Goal: Information Seeking & Learning: Learn about a topic

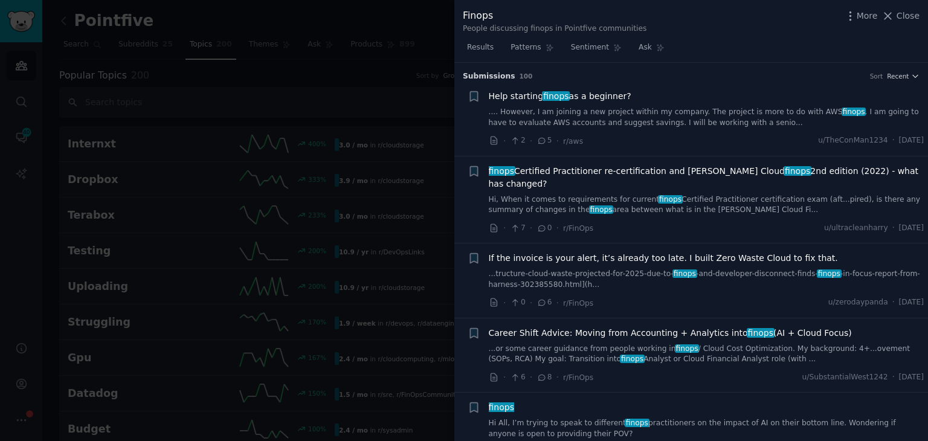
scroll to position [1371, 0]
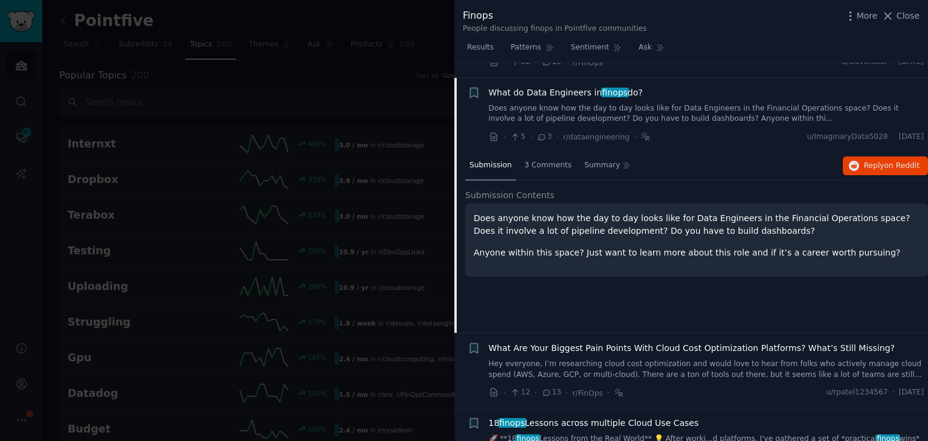
drag, startPoint x: 259, startPoint y: 204, endPoint x: 27, endPoint y: 10, distance: 302.0
click at [257, 204] on div at bounding box center [464, 220] width 928 height 441
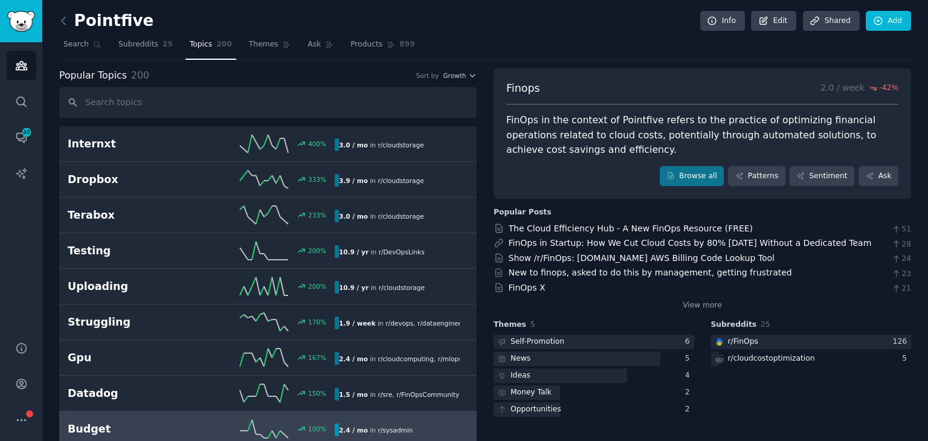
click at [65, 19] on div at bounding box center [464, 220] width 928 height 441
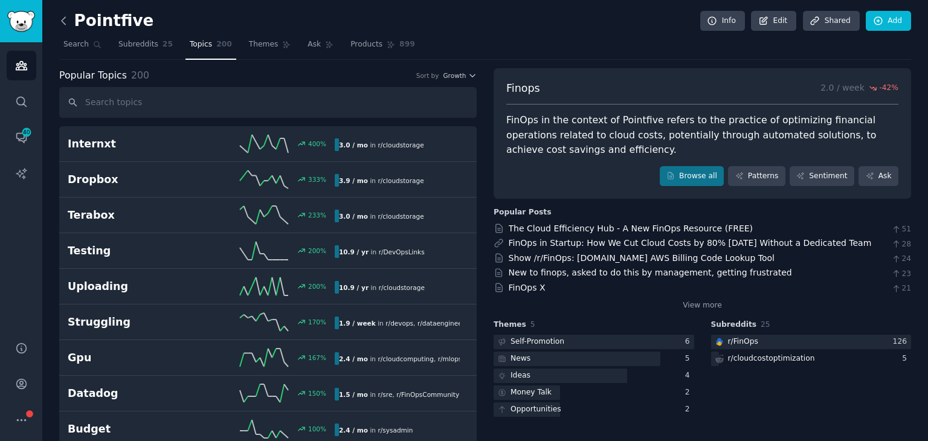
click at [63, 22] on icon at bounding box center [64, 20] width 4 height 7
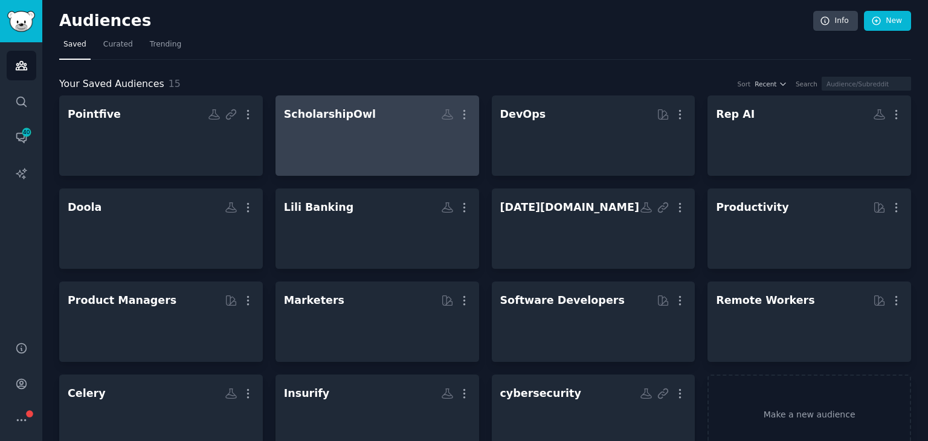
click at [350, 163] on div at bounding box center [377, 146] width 187 height 42
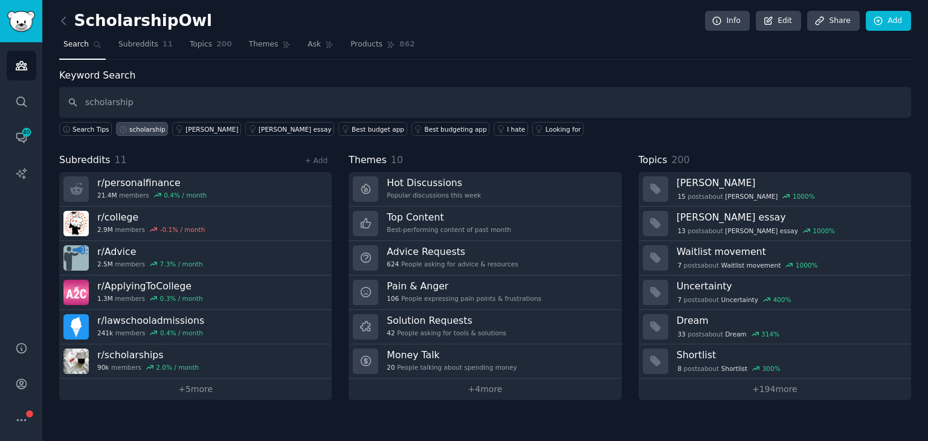
type input "scholarship"
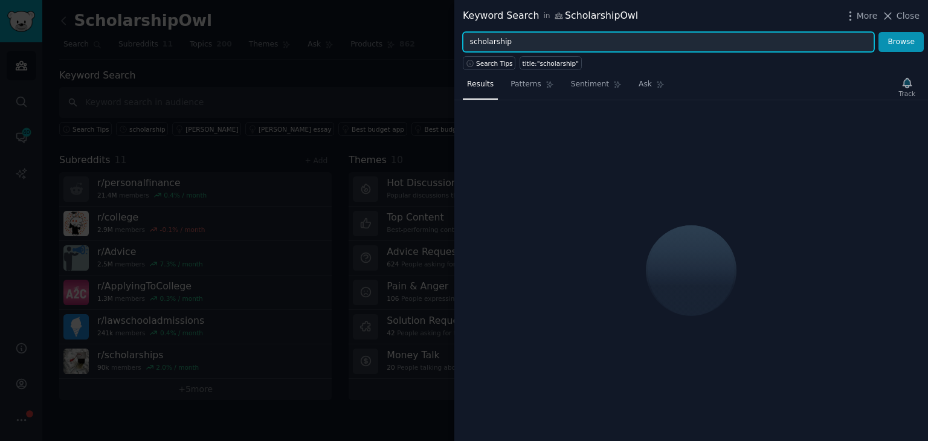
click at [480, 40] on input "scholarship" at bounding box center [668, 42] width 411 height 21
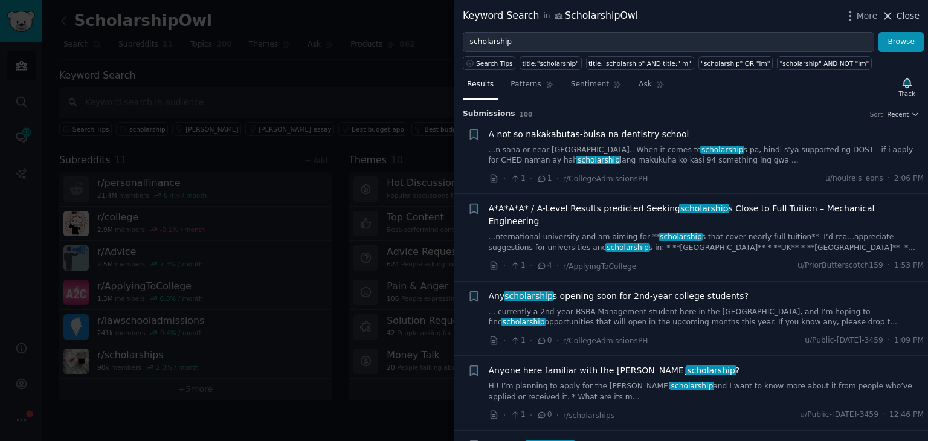
click at [894, 19] on icon at bounding box center [887, 16] width 13 height 13
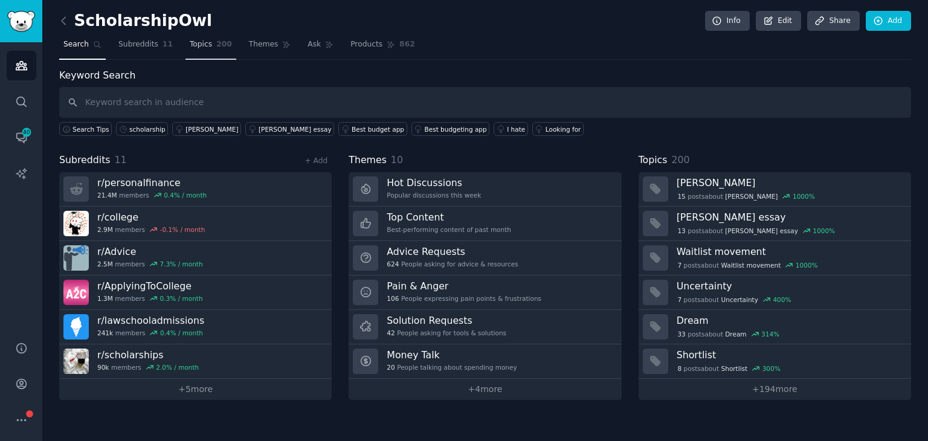
click at [203, 50] on link "Topics 200" at bounding box center [210, 47] width 51 height 25
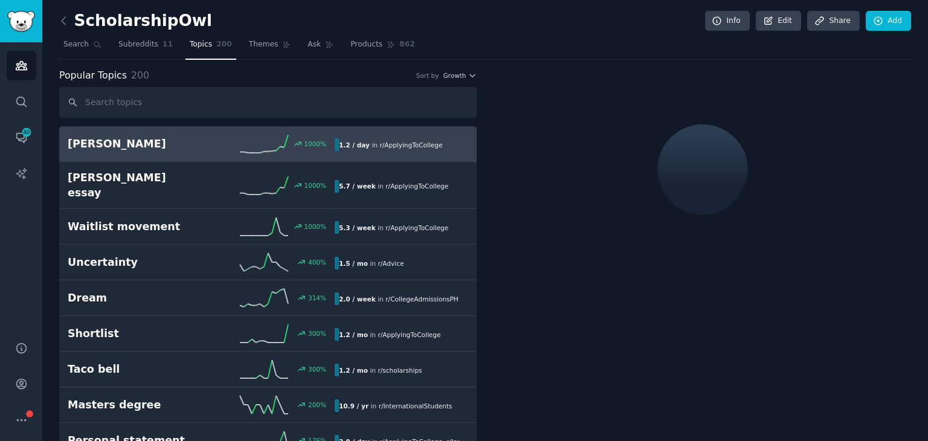
click at [110, 96] on input "text" at bounding box center [267, 102] width 417 height 31
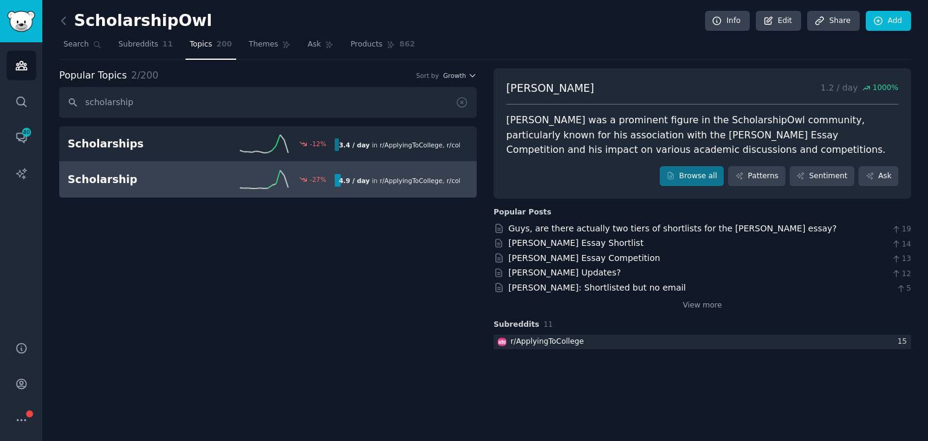
type input "scholarship"
click at [124, 172] on h2 "Scholarship" at bounding box center [135, 179] width 134 height 15
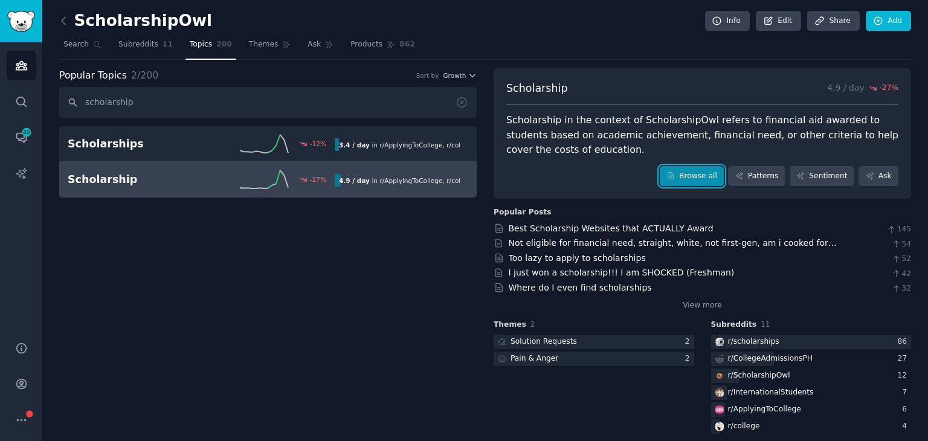
click at [675, 174] on icon at bounding box center [670, 176] width 8 height 8
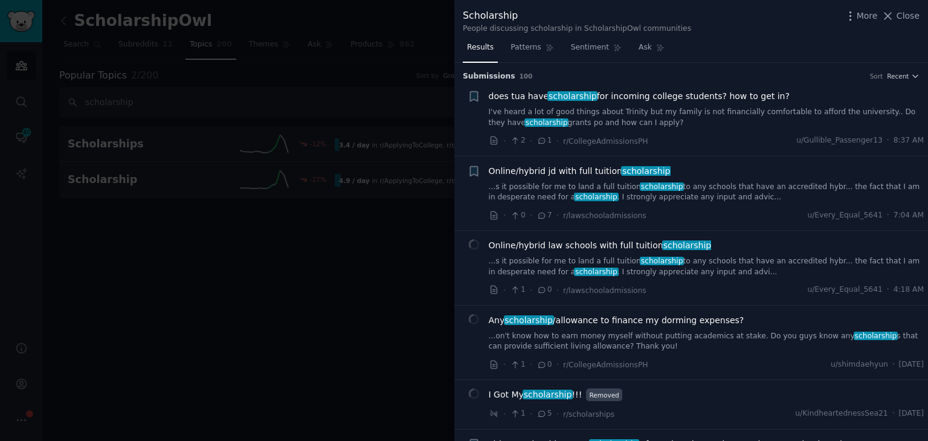
click at [896, 69] on div "Submission s 100 Sort Recent" at bounding box center [691, 72] width 457 height 19
click at [894, 74] on span "Recent" at bounding box center [898, 76] width 22 height 8
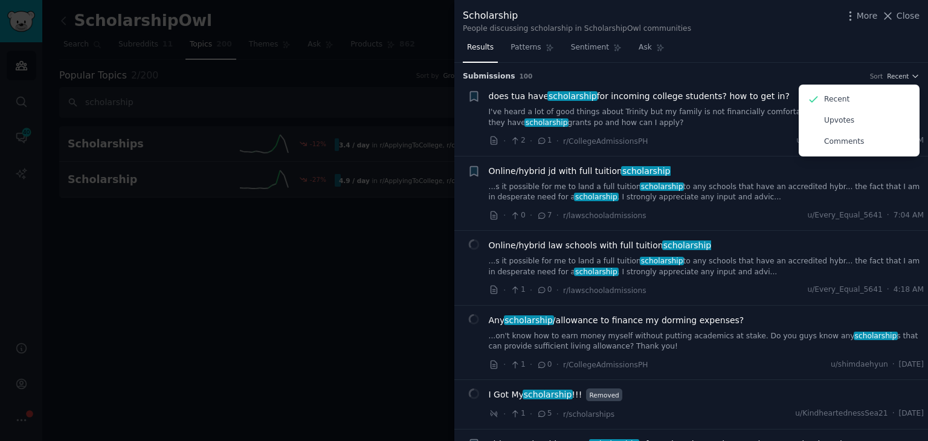
click at [656, 178] on div "Online/hybrid jd with full tuition scholarship ...s it possible for me to land …" at bounding box center [707, 184] width 436 height 38
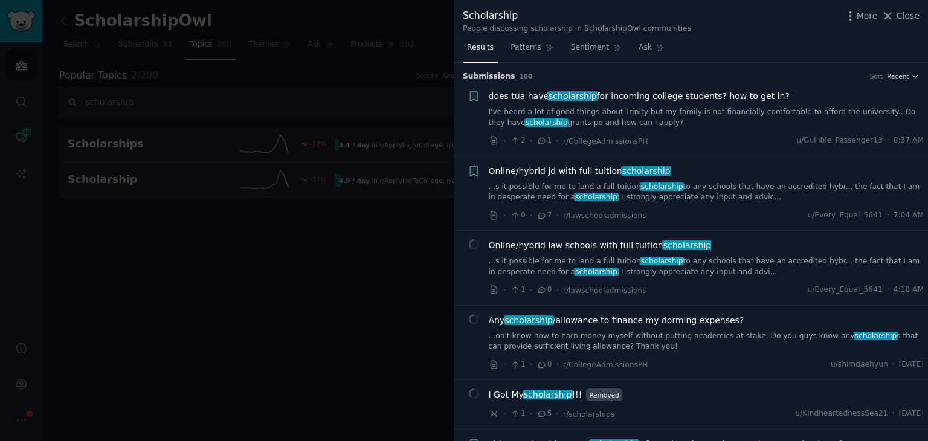
click at [651, 188] on span "scholarship" at bounding box center [662, 186] width 44 height 8
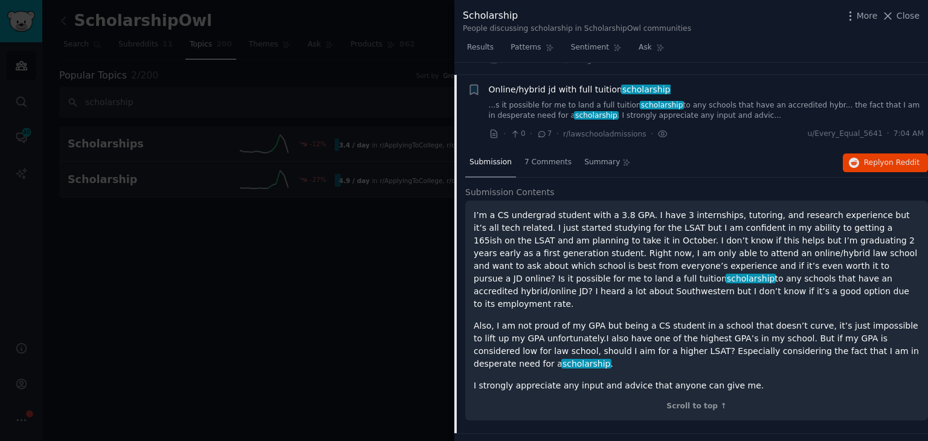
scroll to position [94, 0]
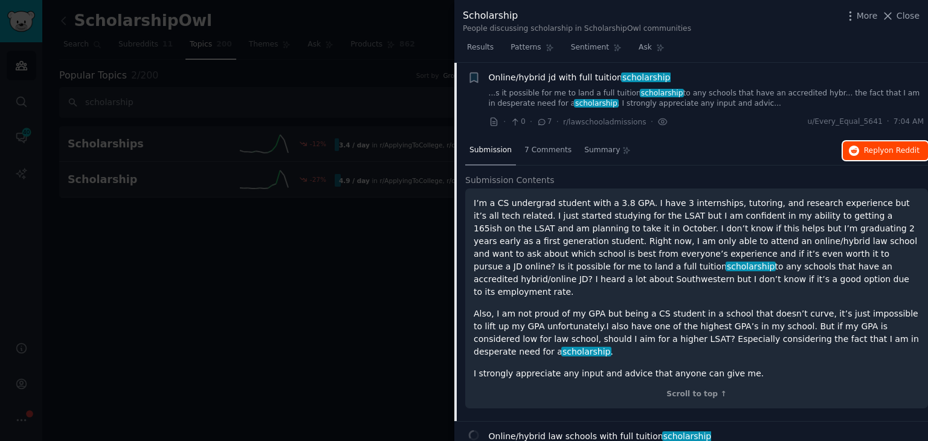
click at [888, 150] on span "on Reddit" at bounding box center [902, 150] width 35 height 8
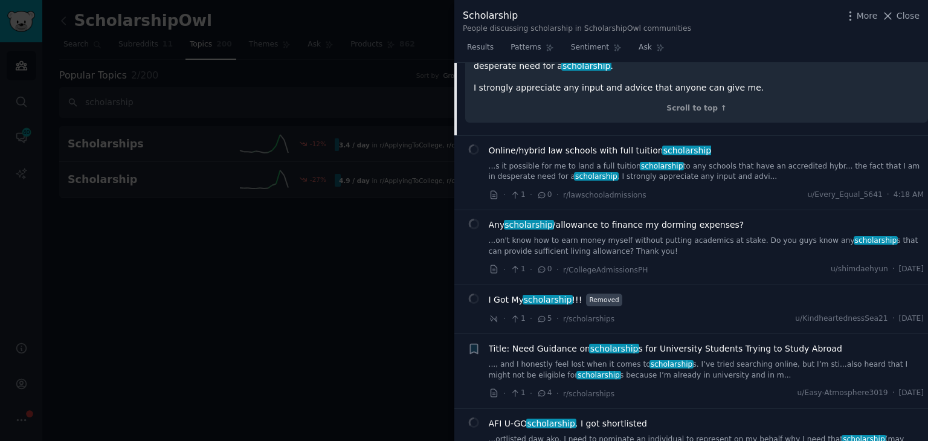
scroll to position [396, 0]
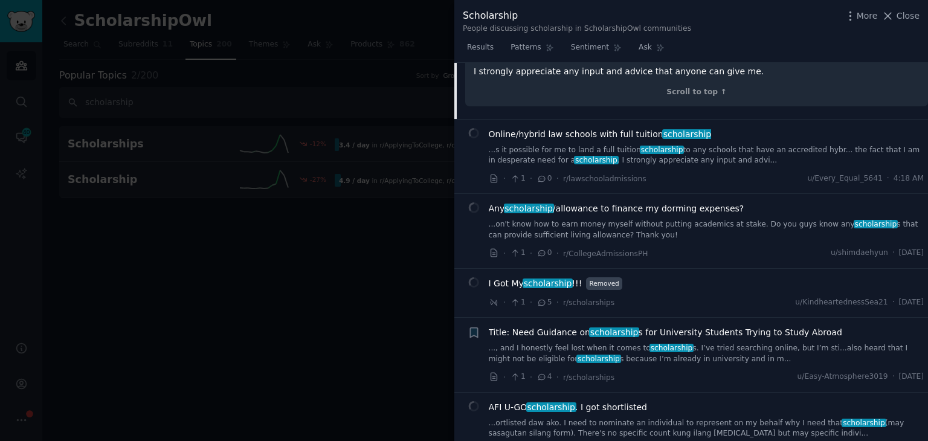
click at [680, 219] on link "...on't know how to earn money myself without putting academics at stake. Do yo…" at bounding box center [707, 229] width 436 height 21
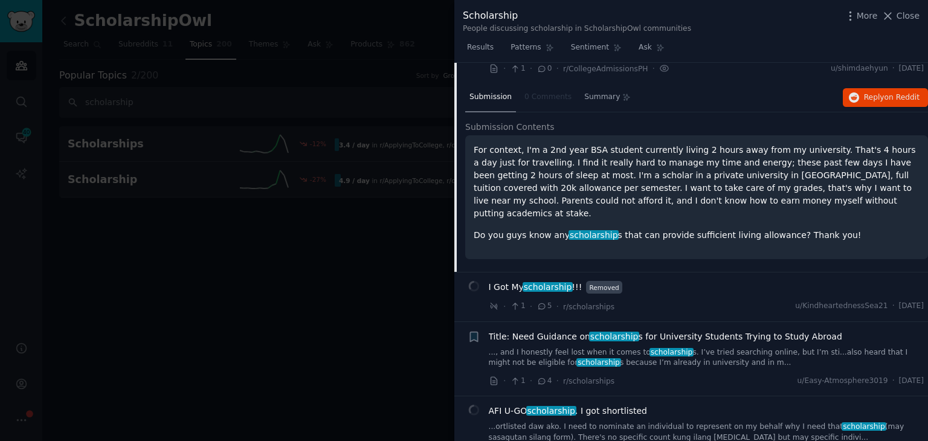
scroll to position [242, 0]
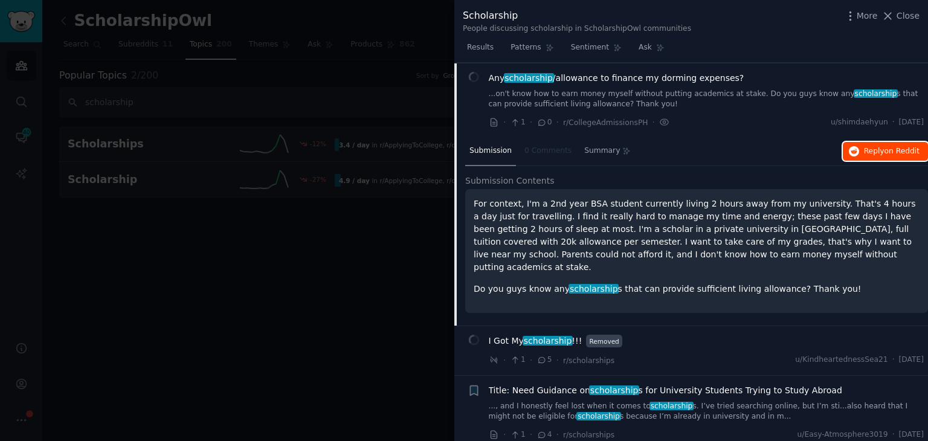
click at [889, 156] on button "Reply on Reddit" at bounding box center [885, 151] width 85 height 19
